Goal: Find specific page/section: Find specific page/section

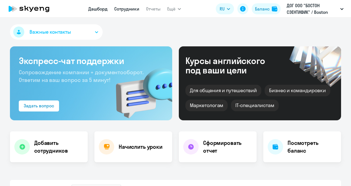
click at [128, 11] on link "Сотрудники" at bounding box center [126, 9] width 25 height 6
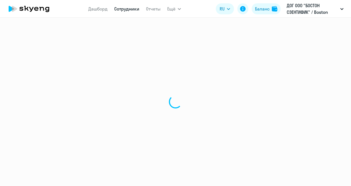
select select "30"
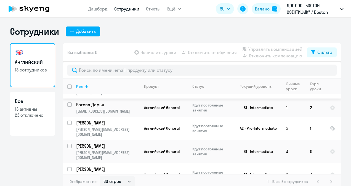
scroll to position [28, 0]
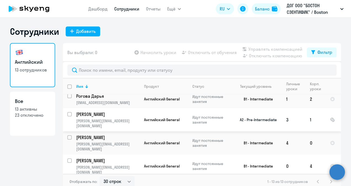
click at [110, 111] on p "[PERSON_NAME]" at bounding box center [107, 114] width 62 height 6
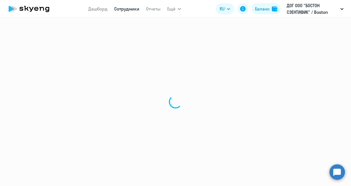
select select "english"
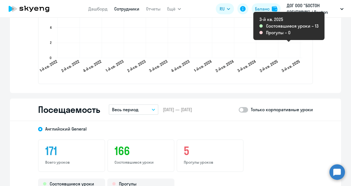
scroll to position [580, 0]
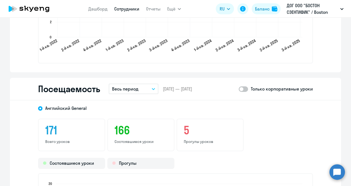
click at [241, 89] on span at bounding box center [243, 89] width 9 height 6
click at [239, 89] on input "checkbox" at bounding box center [238, 89] width 0 height 0
checkbox input "true"
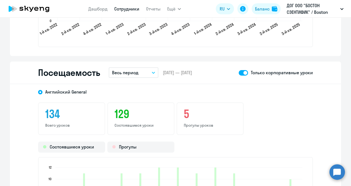
scroll to position [569, 0]
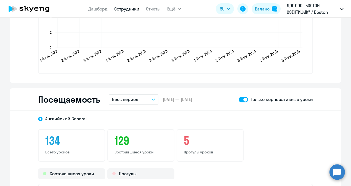
click at [148, 101] on button "Весь период" at bounding box center [134, 99] width 50 height 10
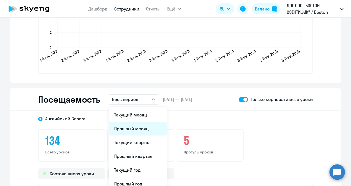
click at [148, 133] on li "Прошлый месяц" at bounding box center [138, 129] width 58 height 14
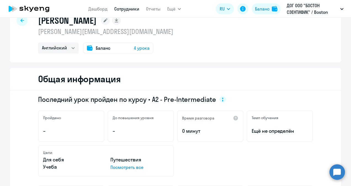
scroll to position [0, 0]
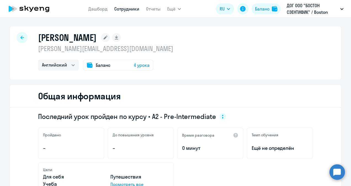
click at [21, 40] on div at bounding box center [22, 37] width 11 height 11
select select "30"
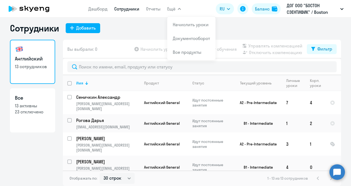
click at [169, 8] on span "Ещё" at bounding box center [171, 9] width 8 height 7
click at [171, 10] on span "Ещё" at bounding box center [171, 9] width 8 height 7
click at [179, 37] on link "Документооборот" at bounding box center [191, 39] width 37 height 6
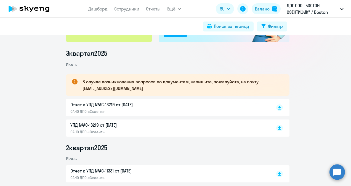
scroll to position [83, 0]
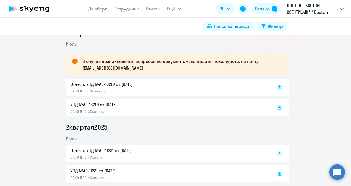
click at [122, 110] on p "ОАНО ДПО «Скаенг»" at bounding box center [128, 111] width 116 height 5
click at [194, 91] on div "Отчет к УПД №AC-13219 от [DATE] ОАНО ДПО «Скаенг»" at bounding box center [167, 87] width 194 height 13
drag, startPoint x: 125, startPoint y: 68, endPoint x: 79, endPoint y: 71, distance: 46.2
click at [79, 71] on div "В случае возникновения вопросов по документам, напишите, пожалуйста, на почту […" at bounding box center [178, 65] width 224 height 22
copy p "[EMAIL_ADDRESS][DOMAIN_NAME]"
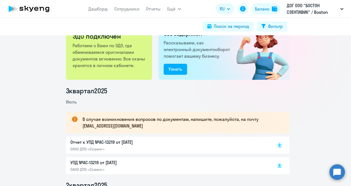
scroll to position [55, 0]
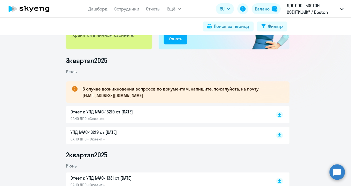
click at [125, 115] on p "Отчет к УПД №AC-13219 от [DATE]" at bounding box center [128, 111] width 116 height 7
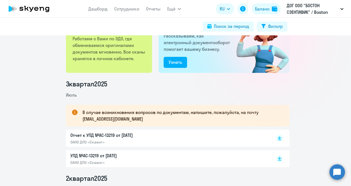
scroll to position [0, 0]
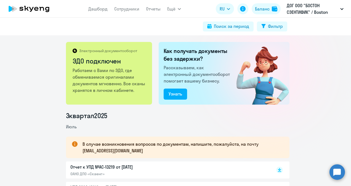
click at [36, 8] on icon at bounding box center [29, 9] width 49 height 14
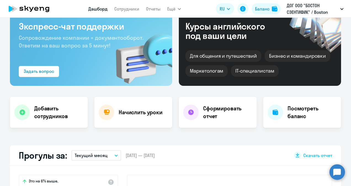
select select "30"
